Goal: Transaction & Acquisition: Purchase product/service

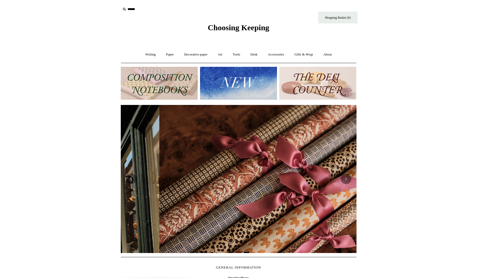
scroll to position [0, 472]
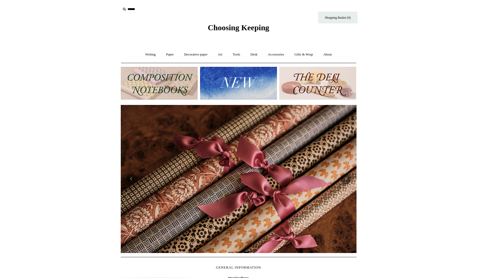
click at [134, 9] on input "text" at bounding box center [153, 9] width 65 height 10
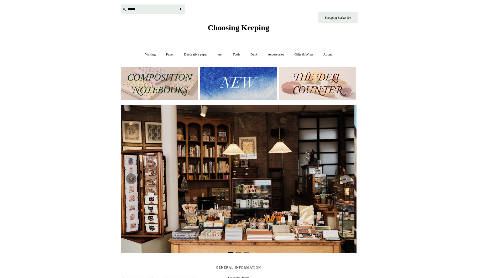
scroll to position [0, 0]
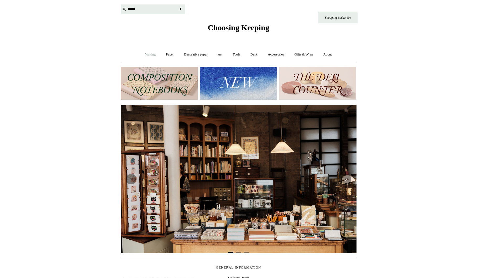
click at [152, 55] on link "Writing +" at bounding box center [150, 55] width 20 height 14
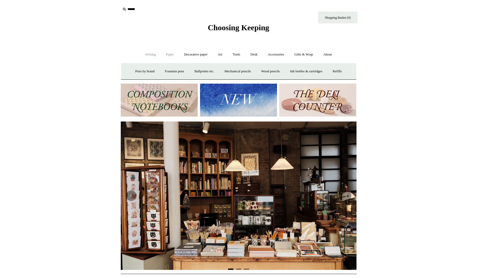
click at [164, 54] on link "Paper +" at bounding box center [169, 55] width 17 height 14
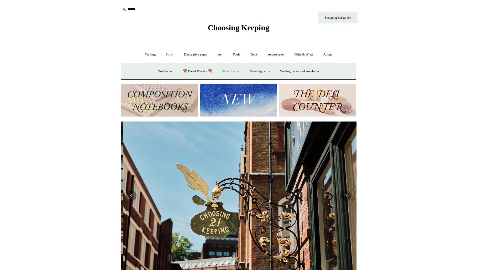
scroll to position [0, 236]
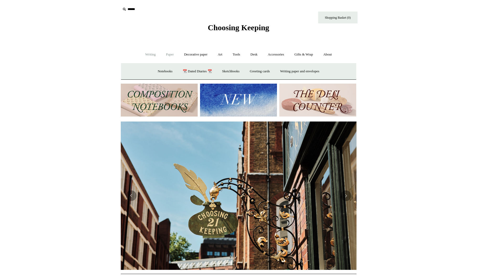
click at [149, 54] on link "Writing +" at bounding box center [150, 55] width 20 height 14
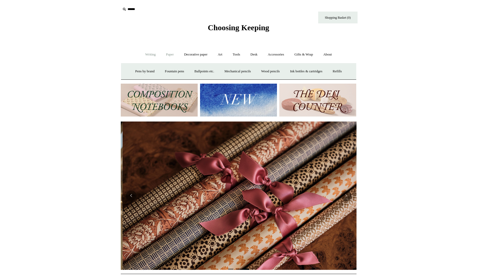
scroll to position [0, 472]
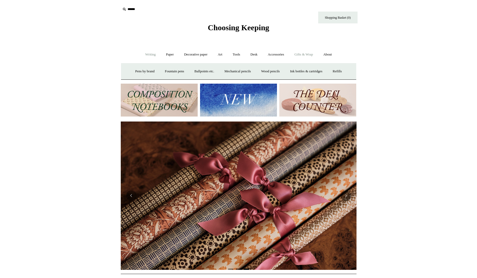
click at [300, 55] on link "Gifts & Wrap +" at bounding box center [304, 55] width 28 height 14
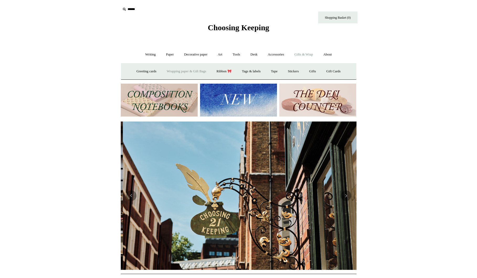
scroll to position [0, 236]
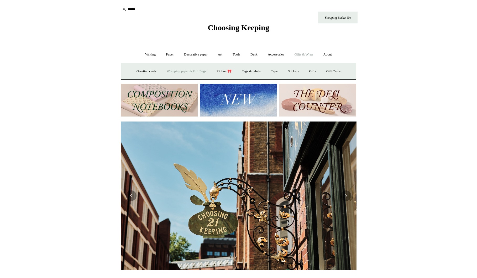
click at [167, 72] on link "Wrapping paper & Gift Bags" at bounding box center [186, 71] width 49 height 14
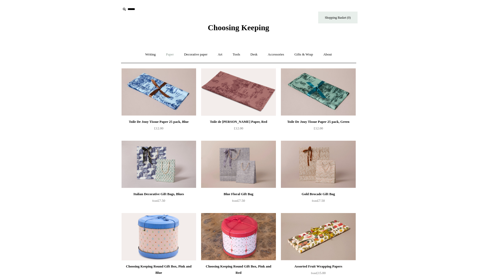
click at [163, 56] on link "Paper +" at bounding box center [169, 55] width 17 height 14
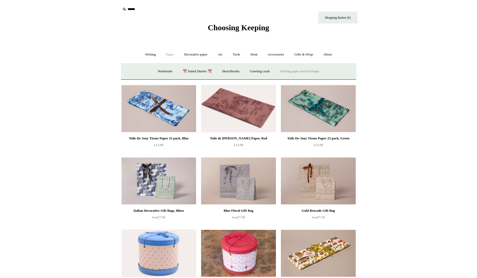
click at [298, 72] on link "Writing paper and envelopes +" at bounding box center [299, 71] width 49 height 14
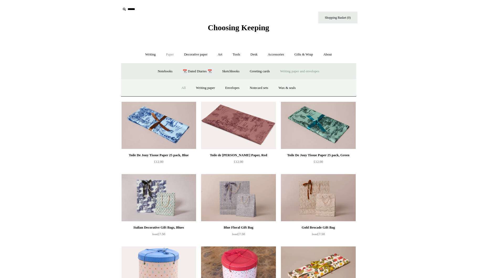
click at [182, 88] on link "All" at bounding box center [184, 88] width 14 height 14
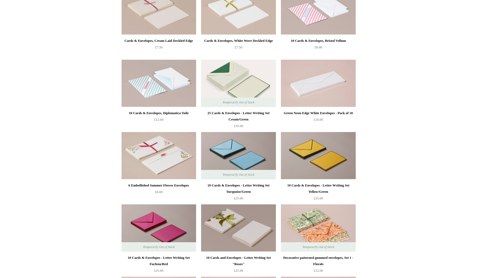
scroll to position [442, 0]
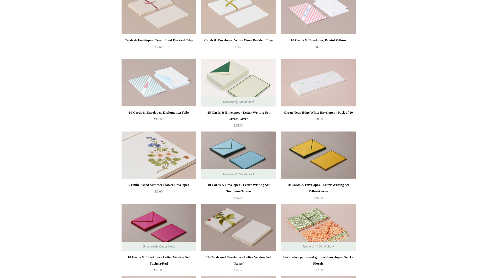
click at [166, 165] on img at bounding box center [159, 154] width 75 height 47
